Goal: Task Accomplishment & Management: Manage account settings

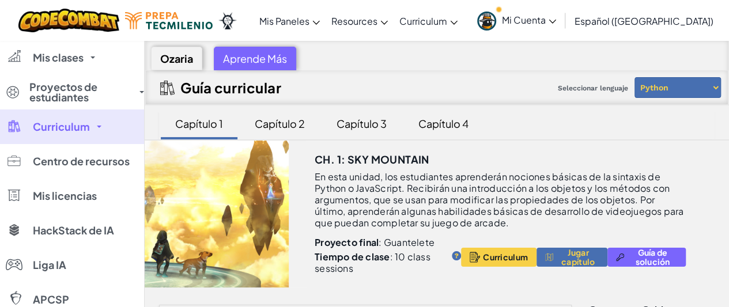
click at [556, 20] on span "Mi Cuenta" at bounding box center [529, 20] width 54 height 12
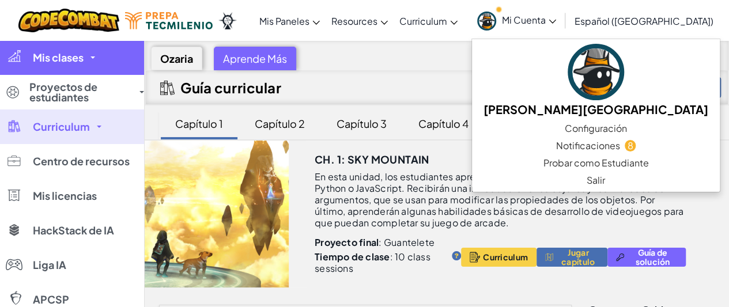
click at [67, 54] on span "Mis clases" at bounding box center [58, 57] width 51 height 10
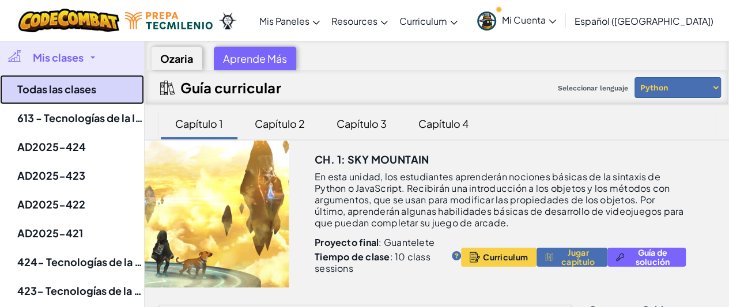
click at [66, 95] on link "Todas las clases" at bounding box center [72, 89] width 144 height 29
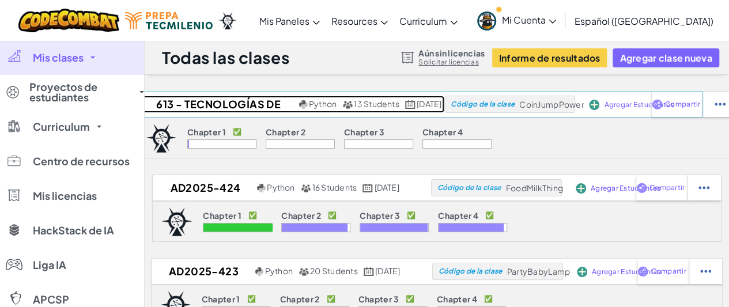
click at [198, 97] on h2 "613 - Tecnologías de la Información 2025" at bounding box center [216, 104] width 159 height 17
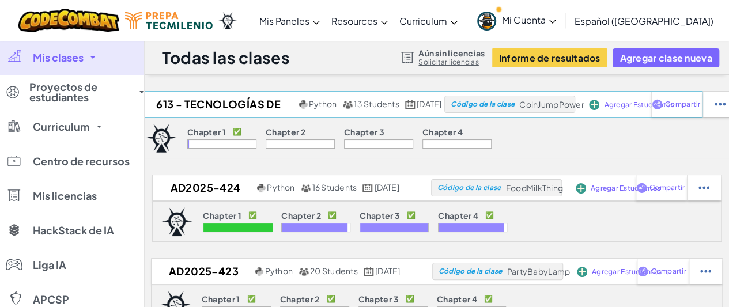
select select "Progress (High to Low)"
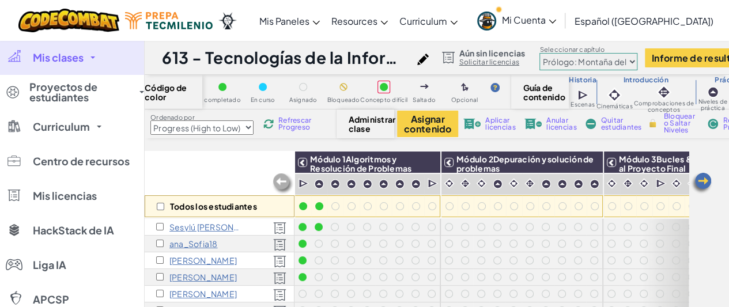
click at [248, 127] on select "Last Name first Name Progress (High to Low) Progress (Low to Hight)" at bounding box center [201, 127] width 103 height 14
click at [150, 120] on select "Last Name first Name Progress (High to Low) Progress (Low to Hight)" at bounding box center [201, 127] width 103 height 14
click at [400, 206] on div at bounding box center [400, 206] width 8 height 8
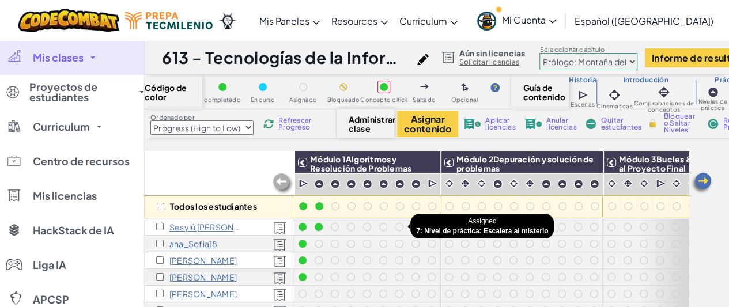
click at [399, 226] on div at bounding box center [399, 227] width 8 height 8
click at [415, 226] on div at bounding box center [415, 227] width 8 height 8
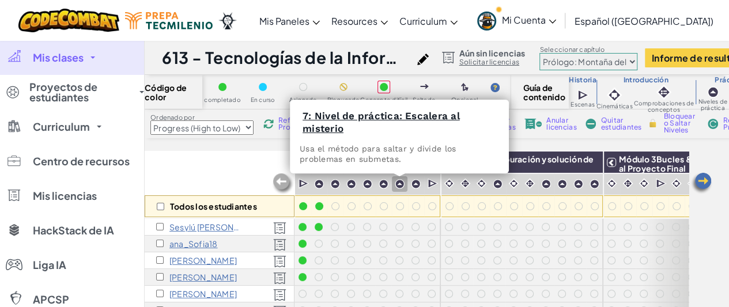
click at [398, 183] on img at bounding box center [399, 184] width 10 height 10
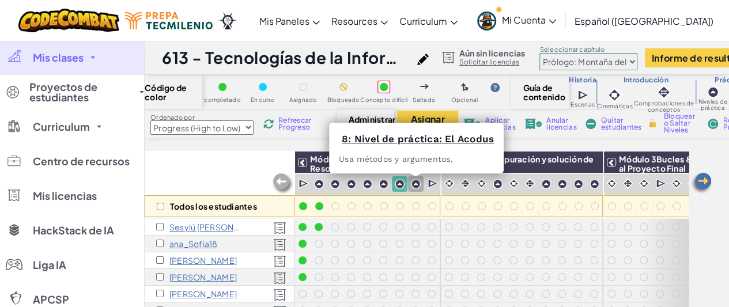
click at [413, 181] on img at bounding box center [416, 184] width 10 height 10
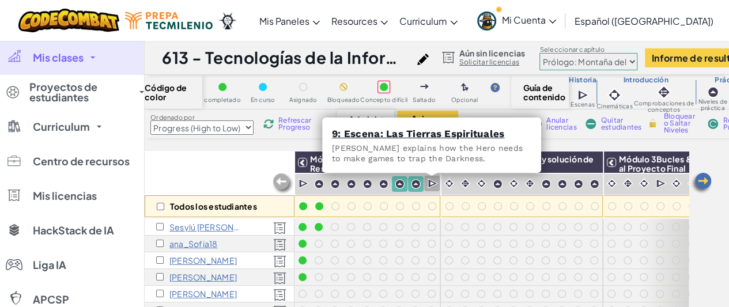
click at [431, 185] on img at bounding box center [432, 184] width 11 height 12
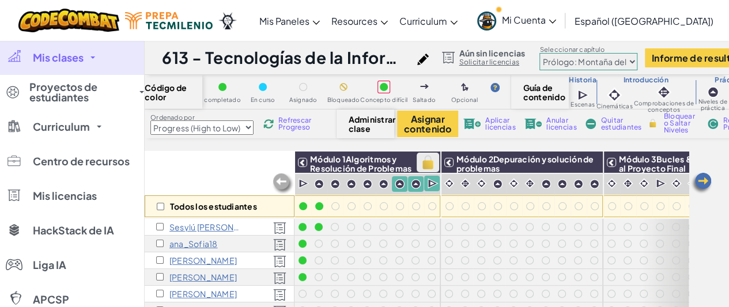
click at [431, 164] on img at bounding box center [428, 162] width 20 height 17
checkbox input "true"
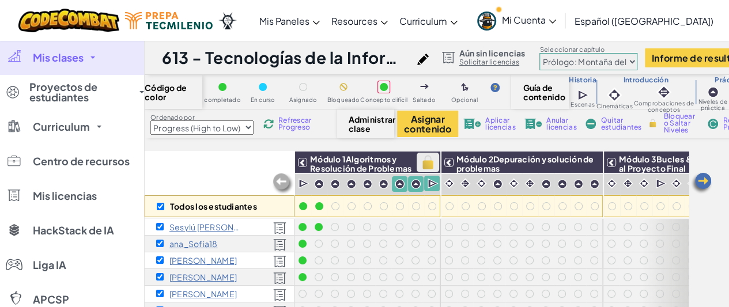
checkbox input "true"
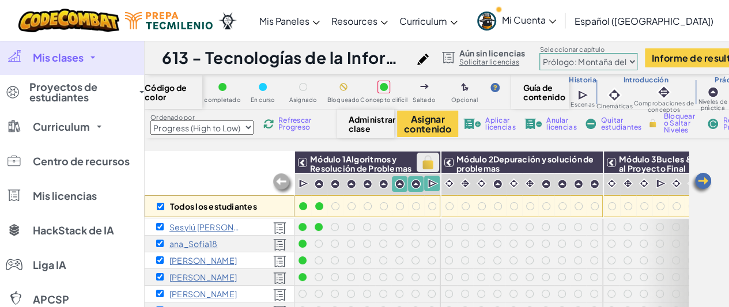
checkbox input "true"
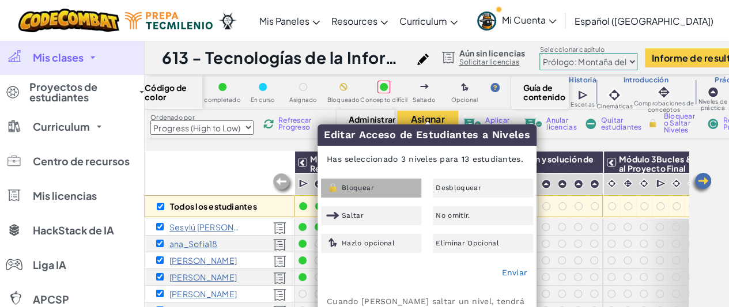
click at [372, 189] on span "Bloquear" at bounding box center [358, 187] width 32 height 7
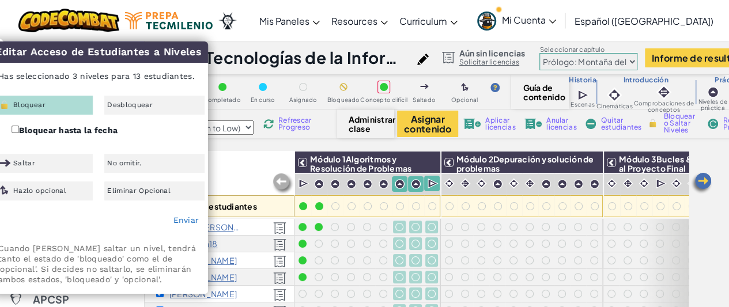
click at [55, 104] on div "Bloquear" at bounding box center [43, 105] width 100 height 19
click at [188, 219] on link "Enviar" at bounding box center [186, 219] width 26 height 9
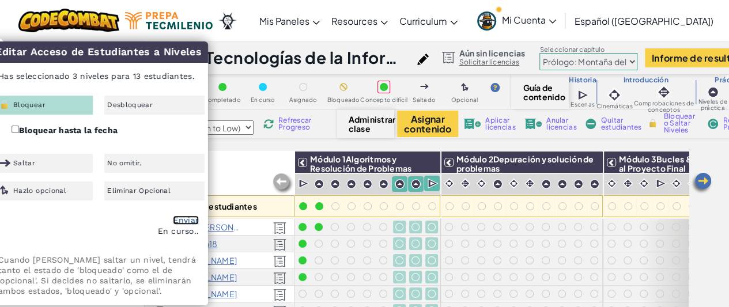
checkbox input "false"
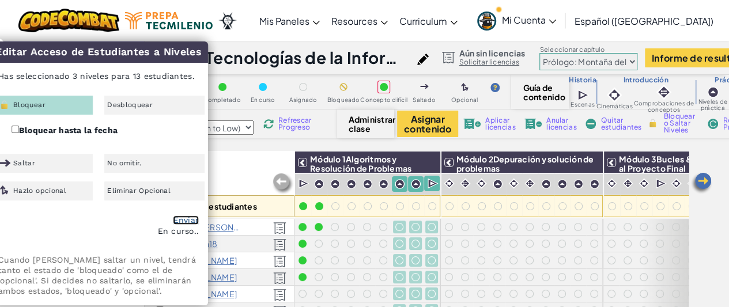
checkbox input "false"
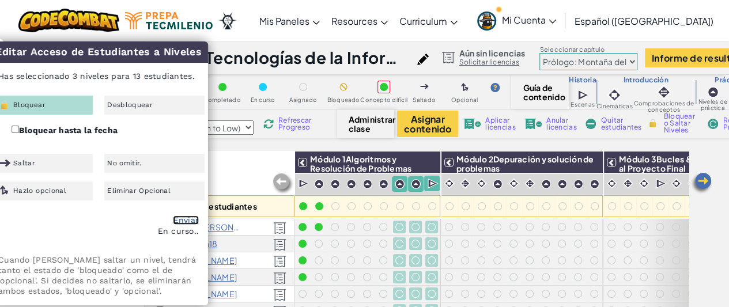
checkbox input "false"
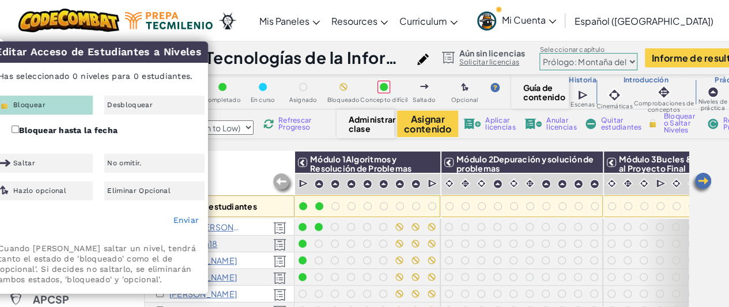
click at [246, 162] on div "Todos los estudiantes" at bounding box center [220, 184] width 150 height 67
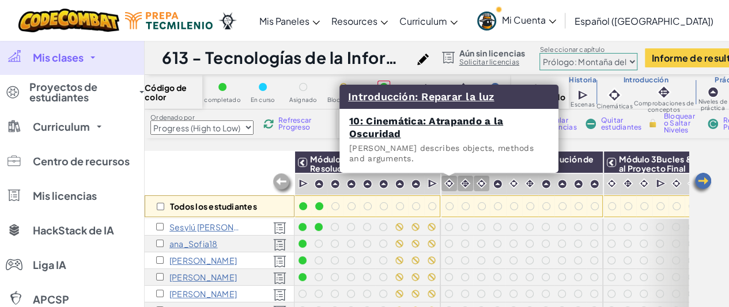
click at [449, 185] on img at bounding box center [448, 183] width 11 height 11
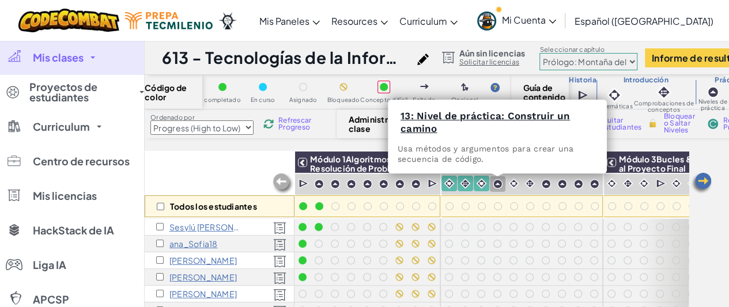
click at [493, 184] on img at bounding box center [497, 184] width 10 height 10
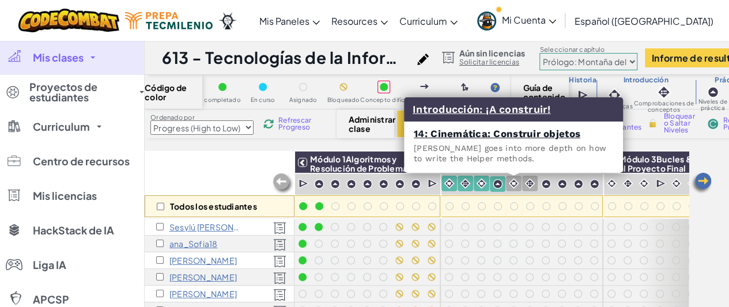
click at [517, 181] on img at bounding box center [513, 183] width 11 height 11
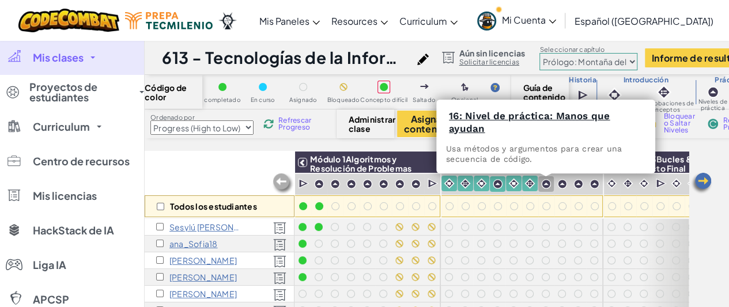
click at [544, 184] on img at bounding box center [546, 184] width 10 height 10
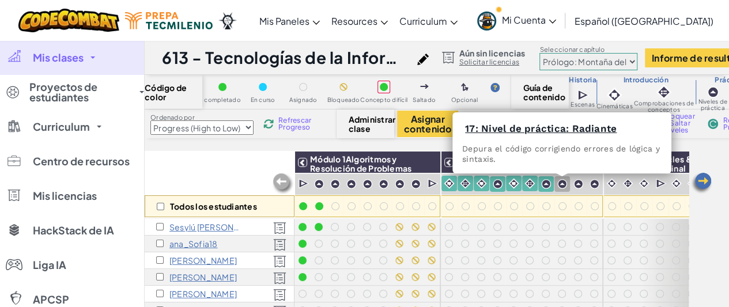
click at [567, 179] on div at bounding box center [562, 184] width 16 height 16
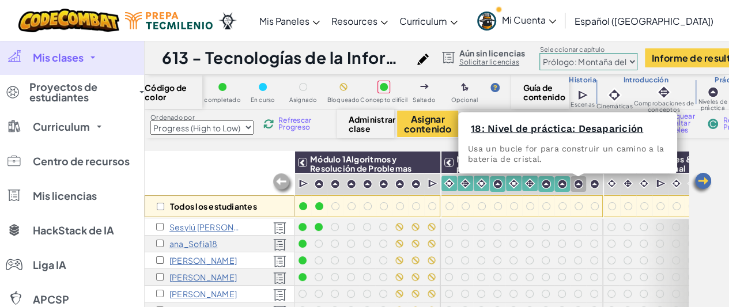
click at [578, 185] on img at bounding box center [578, 184] width 10 height 10
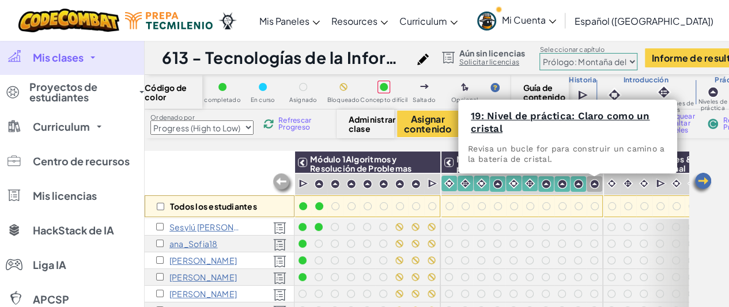
click at [594, 185] on img at bounding box center [594, 184] width 10 height 10
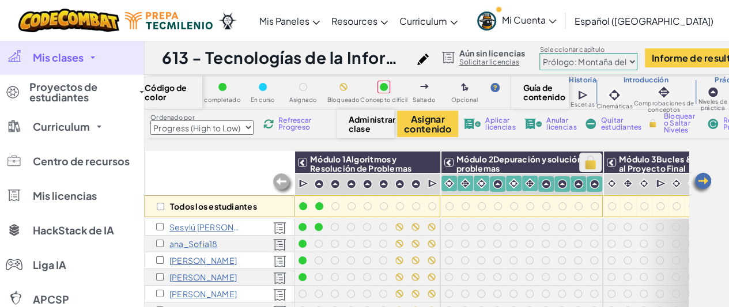
click at [594, 165] on img at bounding box center [590, 162] width 20 height 17
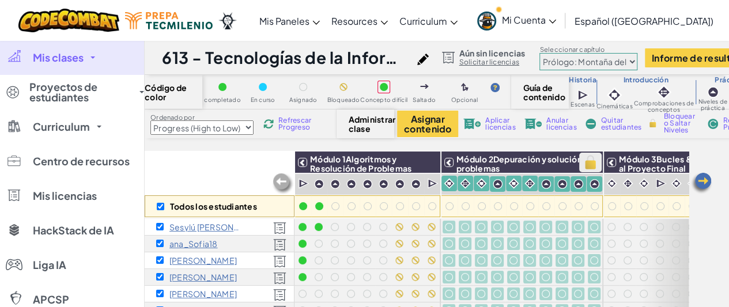
checkbox input "true"
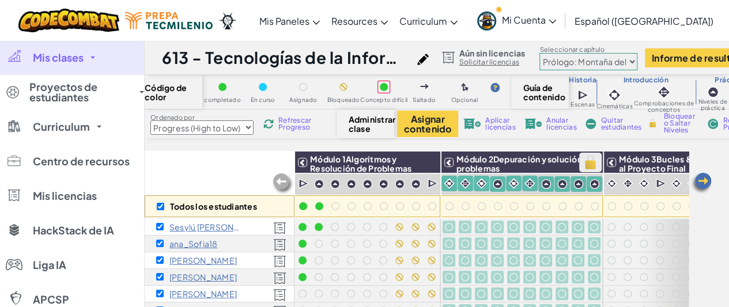
checkbox input "true"
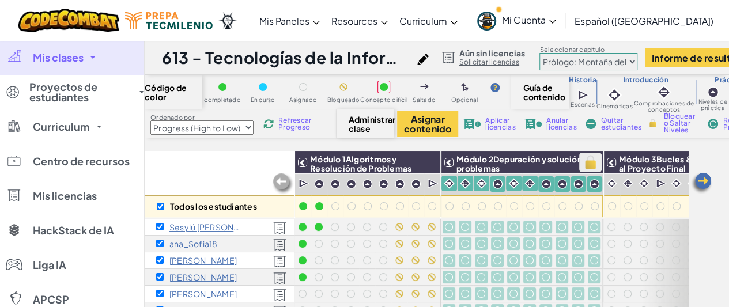
checkbox input "true"
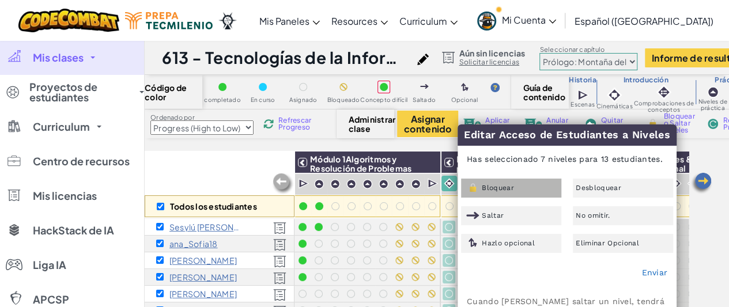
click at [523, 182] on div "Bloquear" at bounding box center [511, 188] width 100 height 19
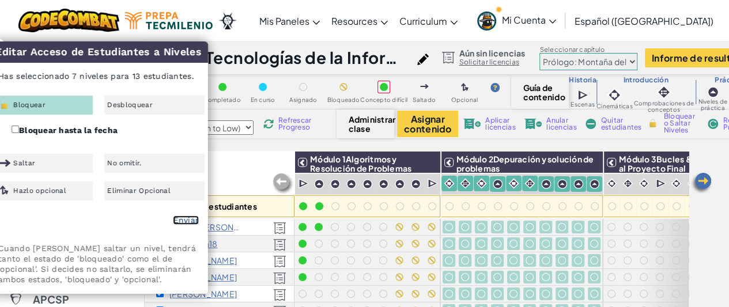
click at [180, 219] on link "Enviar" at bounding box center [186, 219] width 26 height 9
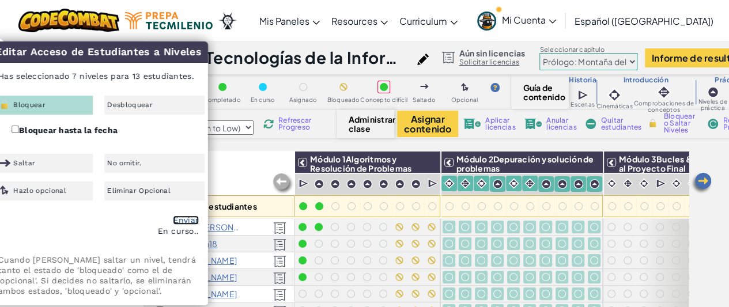
checkbox input "false"
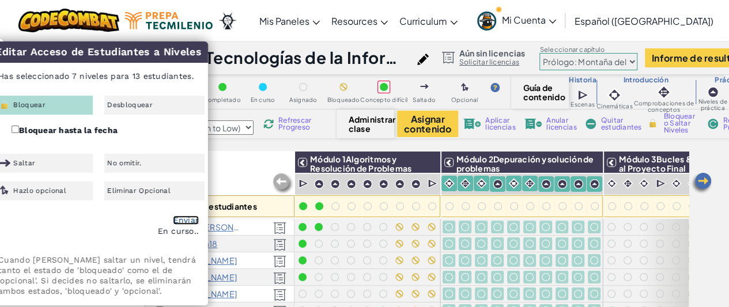
checkbox input "false"
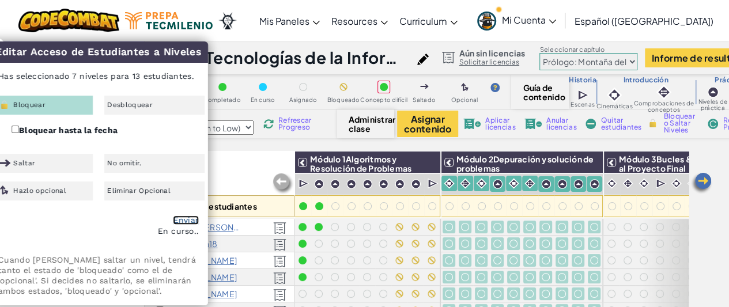
checkbox input "false"
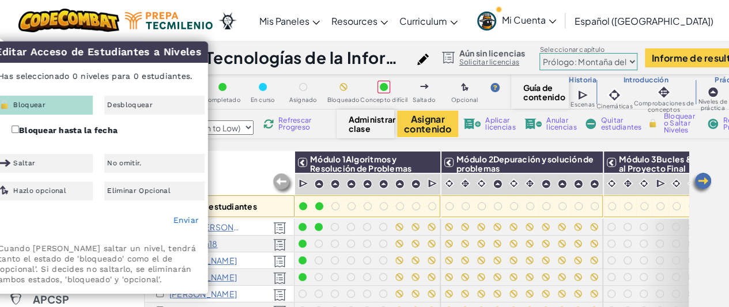
click at [253, 162] on div "Todos los estudiantes" at bounding box center [220, 184] width 150 height 67
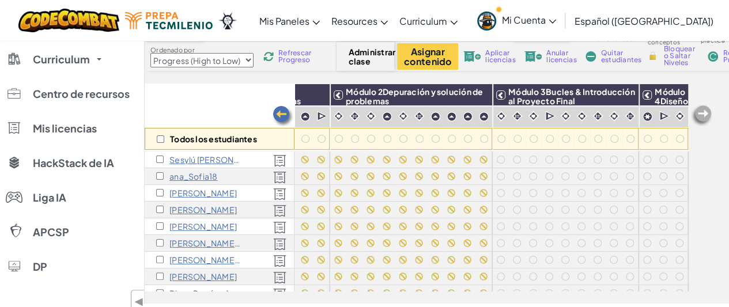
scroll to position [63, 0]
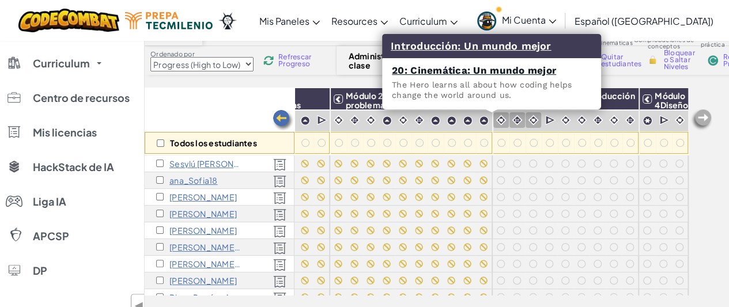
click at [495, 122] on img at bounding box center [500, 120] width 11 height 11
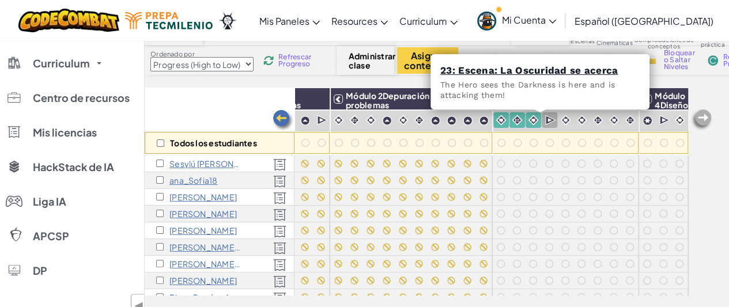
click at [545, 122] on img at bounding box center [550, 121] width 11 height 12
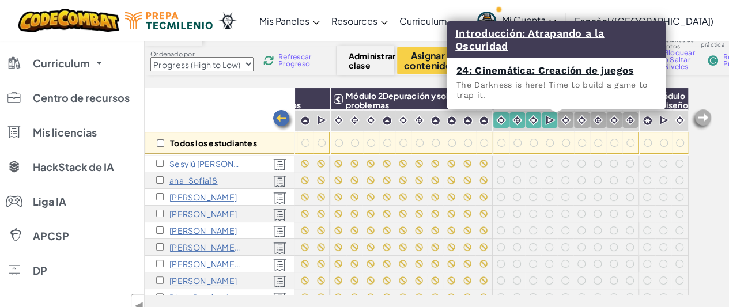
click at [557, 125] on div at bounding box center [565, 120] width 16 height 16
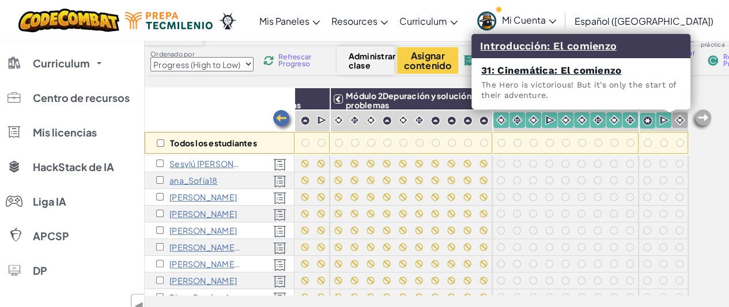
click at [674, 119] on img at bounding box center [679, 120] width 11 height 11
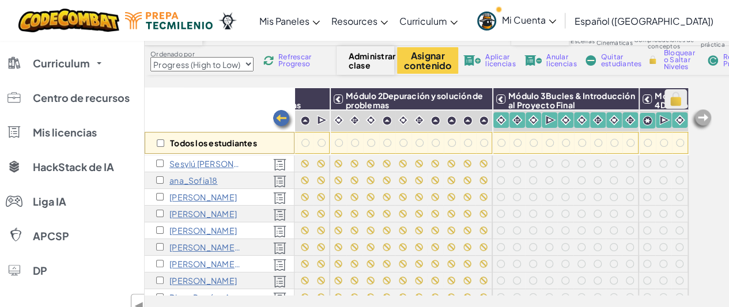
click at [665, 100] on img at bounding box center [675, 98] width 20 height 17
checkbox input "true"
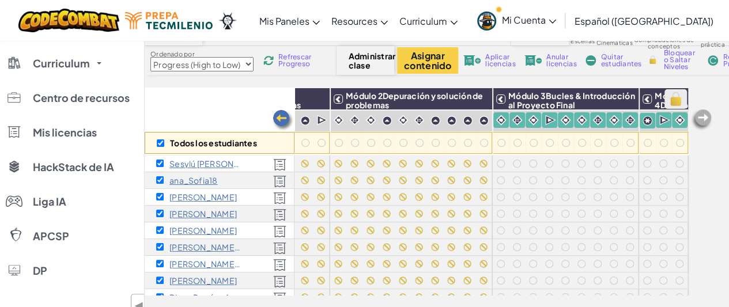
checkbox input "true"
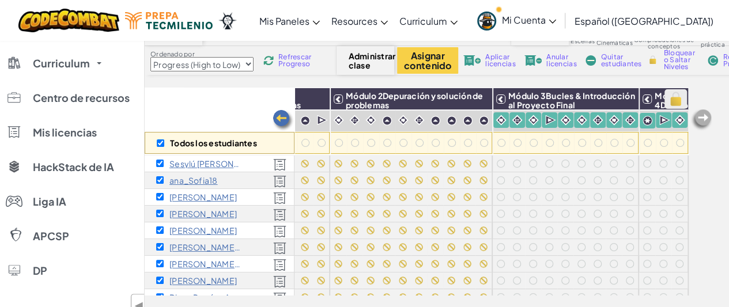
checkbox input "true"
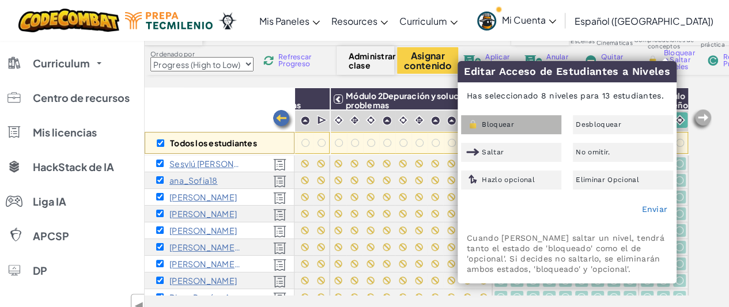
click at [521, 122] on div "Bloquear" at bounding box center [511, 124] width 100 height 19
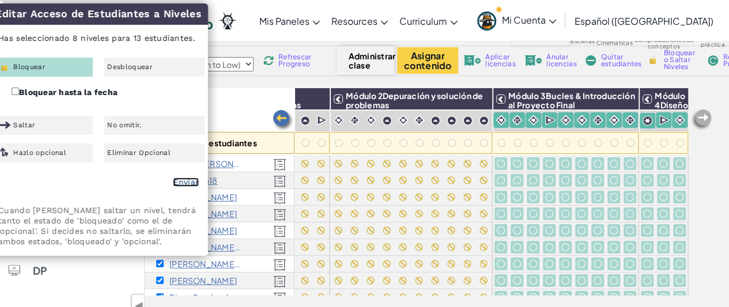
click at [194, 179] on link "Enviar" at bounding box center [186, 181] width 26 height 9
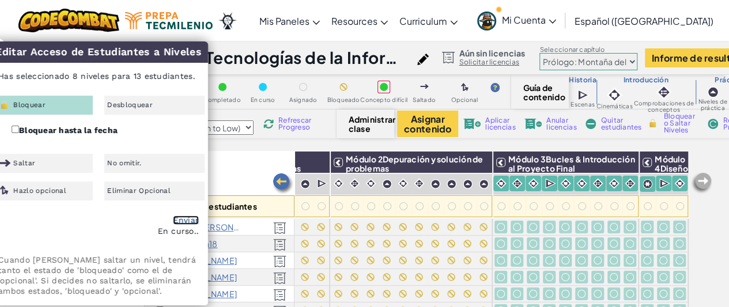
checkbox input "false"
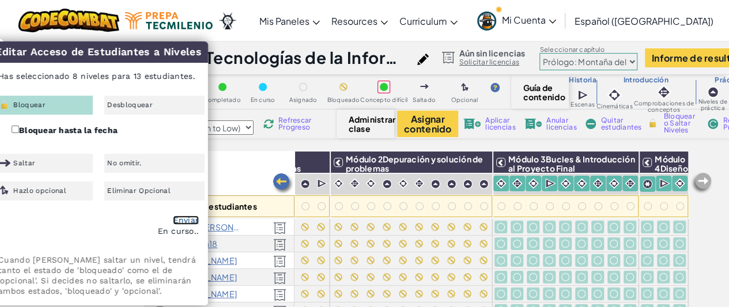
checkbox input "false"
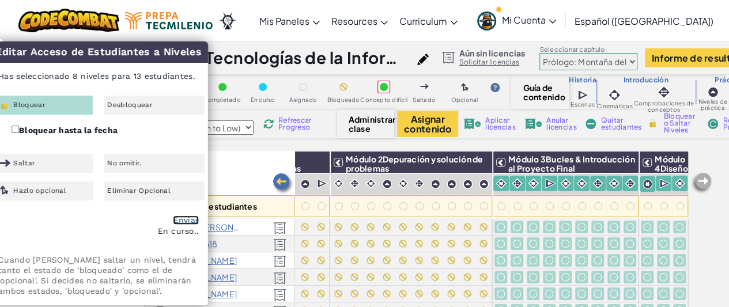
checkbox input "false"
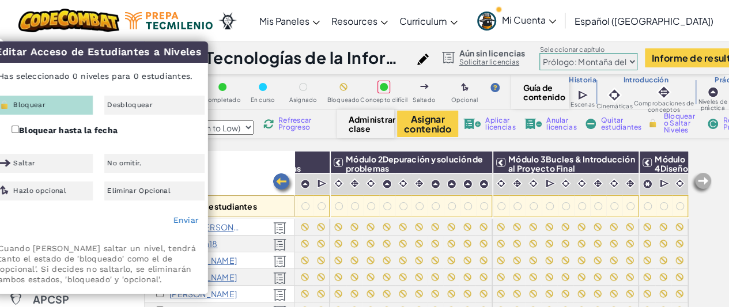
click at [259, 167] on div "Todos los estudiantes" at bounding box center [220, 184] width 150 height 67
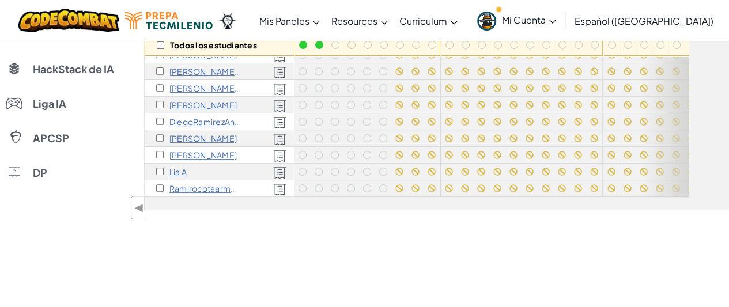
scroll to position [134, 0]
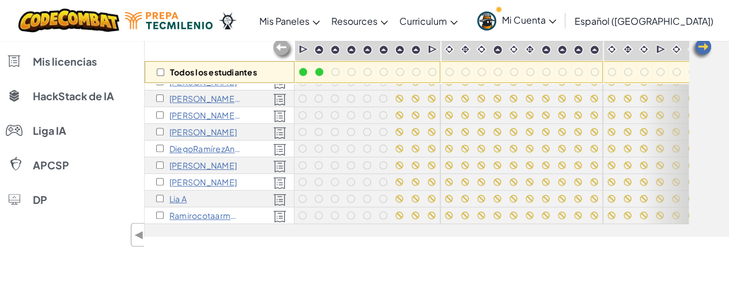
click at [556, 22] on span "Mi Cuenta" at bounding box center [529, 20] width 54 height 12
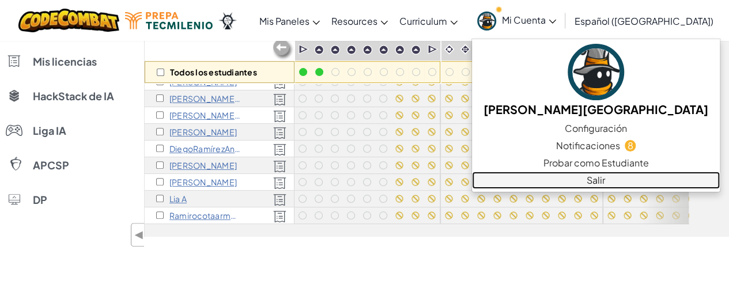
click at [587, 178] on link "Salir" at bounding box center [596, 180] width 248 height 17
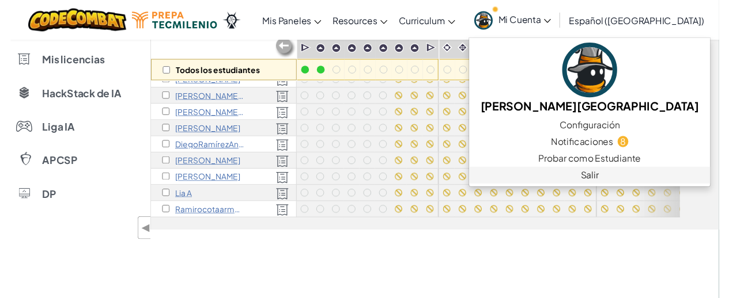
scroll to position [0, 0]
